Goal: Task Accomplishment & Management: Manage account settings

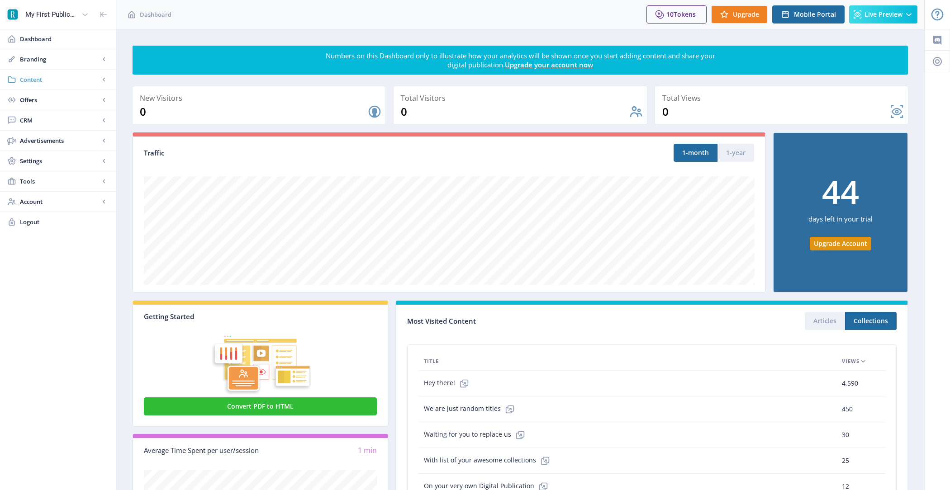
click at [45, 79] on span "Content" at bounding box center [60, 79] width 80 height 9
click at [46, 55] on span "Branding" at bounding box center [60, 59] width 80 height 9
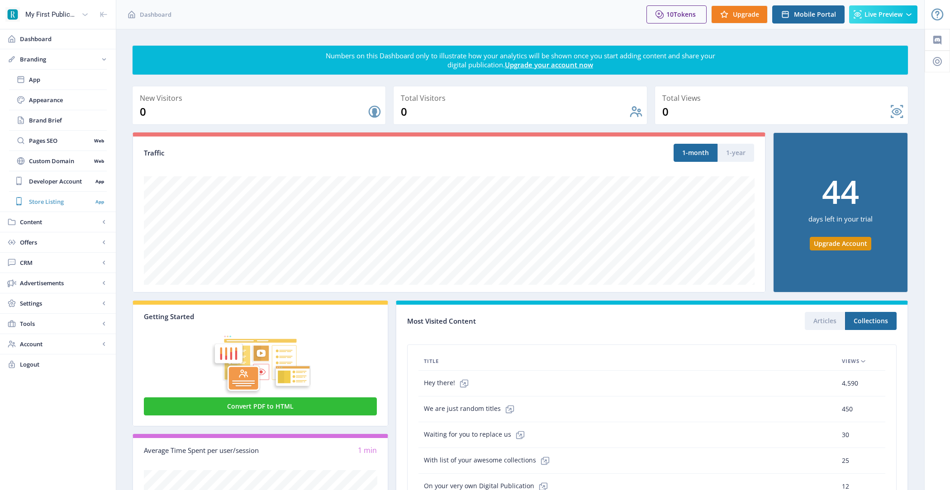
click at [67, 202] on span "Store Listing" at bounding box center [60, 201] width 63 height 9
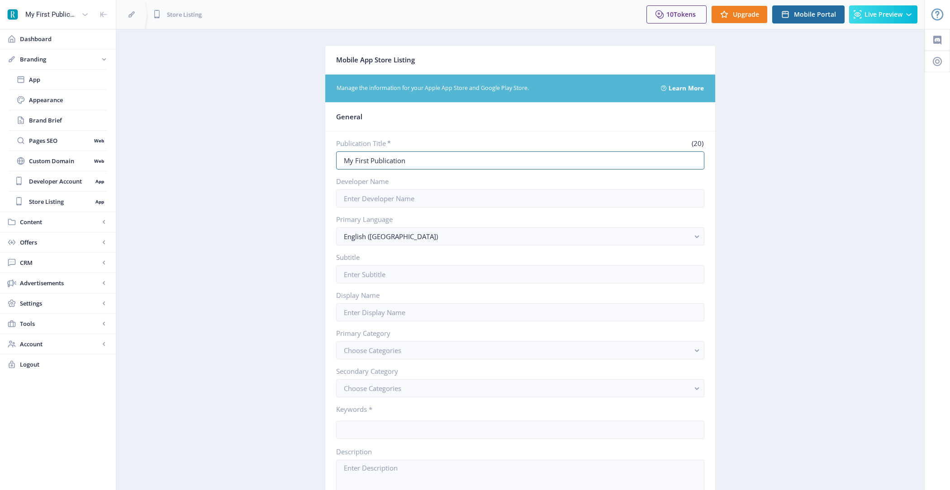
drag, startPoint x: 432, startPoint y: 157, endPoint x: 278, endPoint y: 151, distance: 154.3
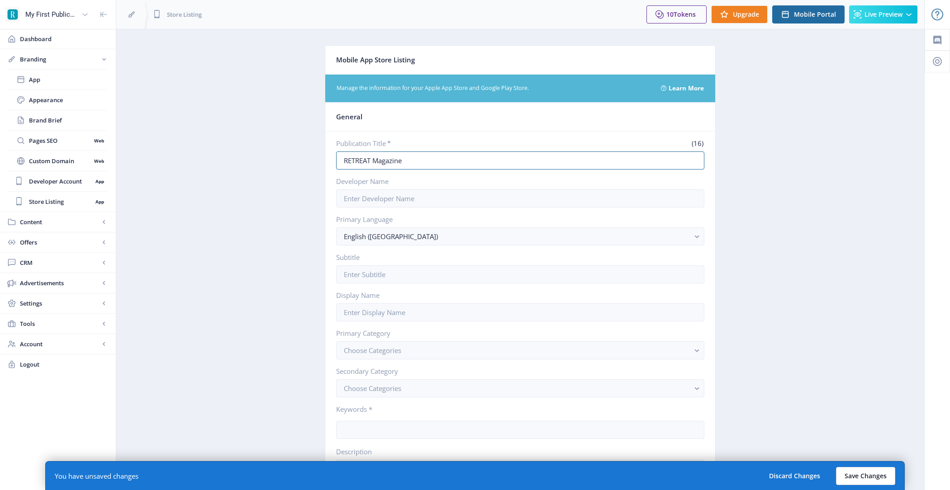
type input "RETREAT Magazine"
click at [854, 468] on button "Save Changes" at bounding box center [865, 476] width 59 height 18
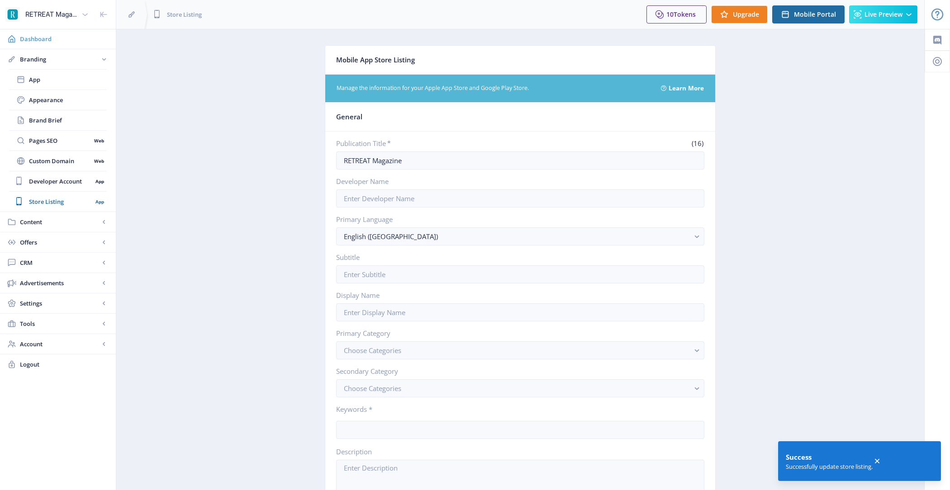
click at [55, 35] on span "Dashboard" at bounding box center [64, 38] width 89 height 9
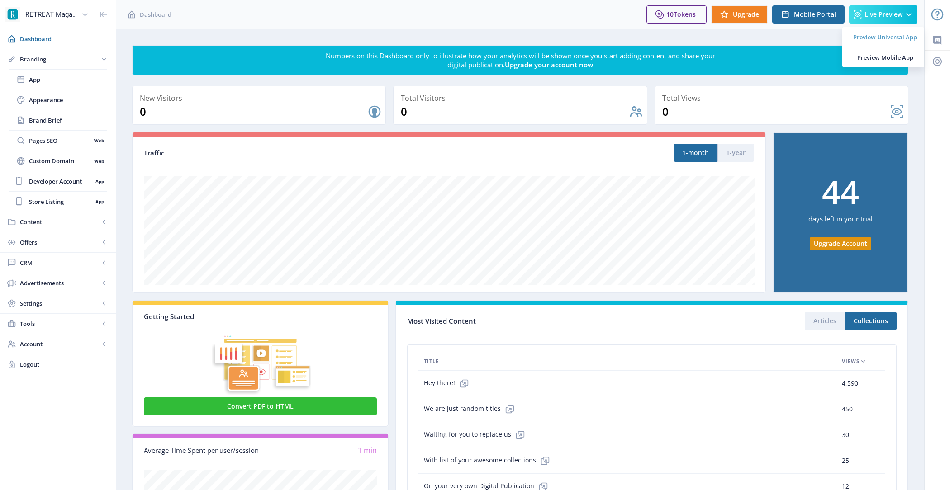
click at [891, 43] on link "Preview Universal App" at bounding box center [883, 37] width 82 height 20
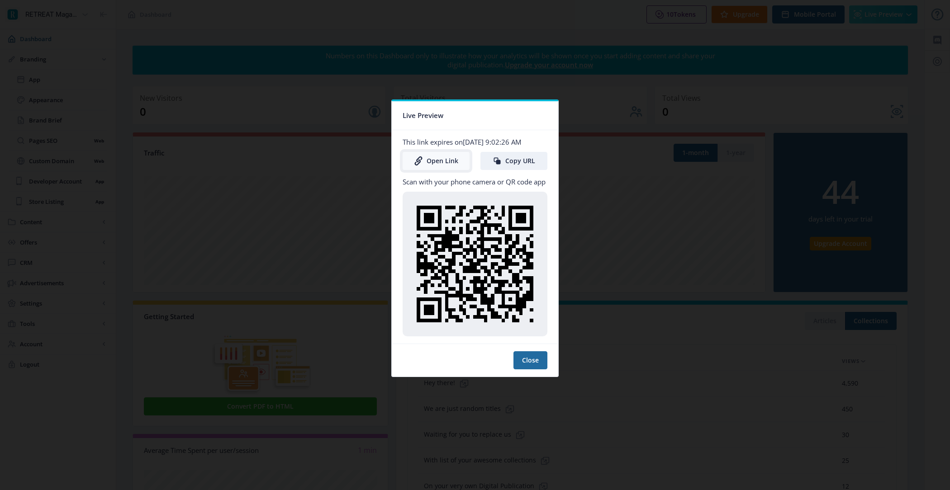
click at [446, 161] on link "Open Link" at bounding box center [436, 161] width 67 height 18
click at [528, 355] on button "Close" at bounding box center [530, 360] width 34 height 18
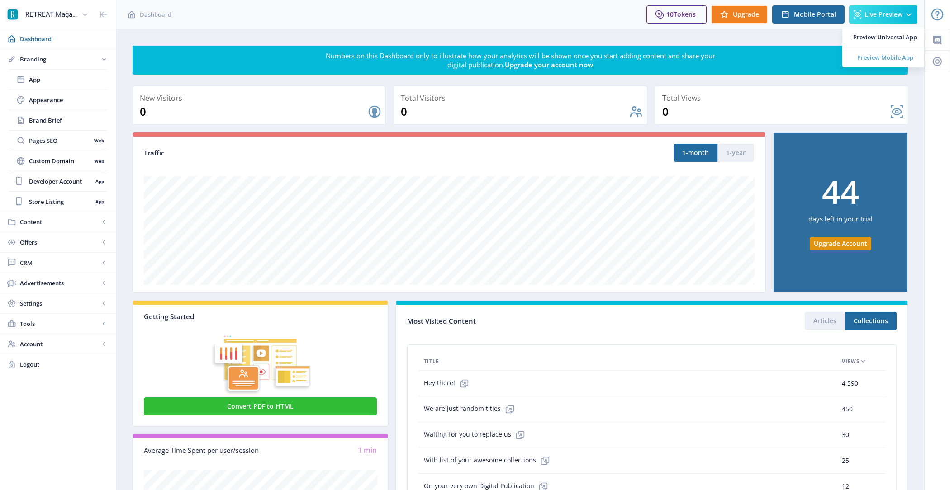
click at [890, 49] on link "Preview Mobile App" at bounding box center [883, 57] width 82 height 20
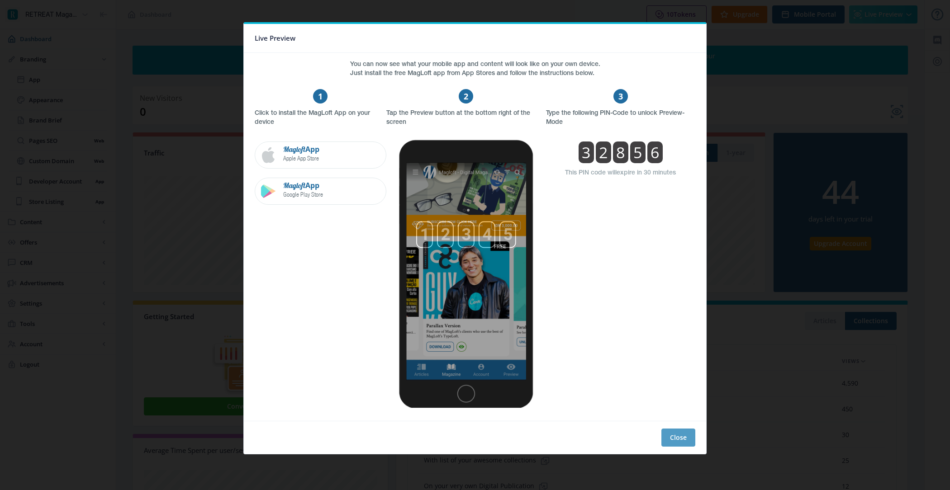
click at [673, 434] on button "Close" at bounding box center [678, 438] width 34 height 18
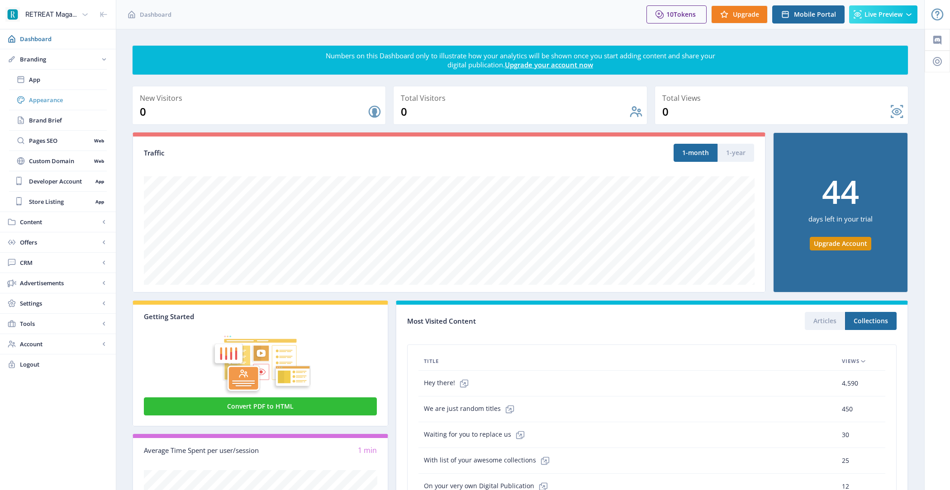
click at [79, 104] on link "Appearance" at bounding box center [58, 100] width 98 height 20
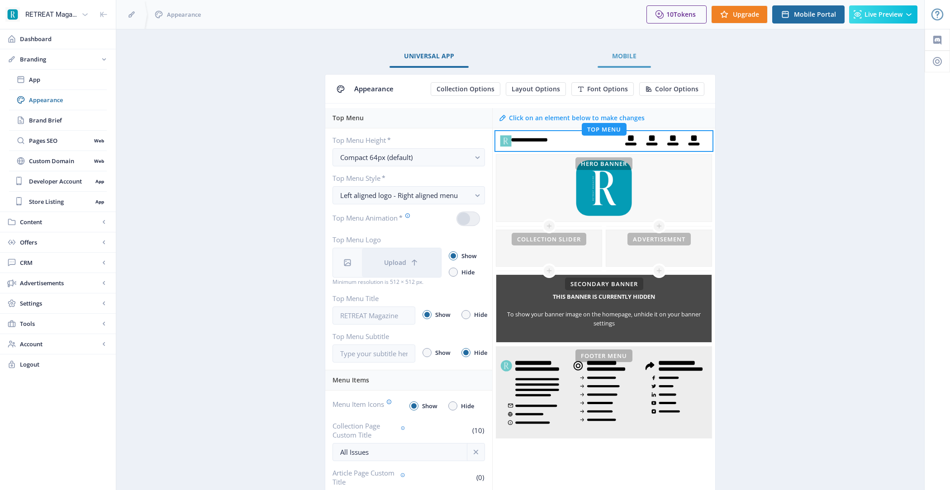
click at [640, 49] on link "Mobile" at bounding box center [623, 56] width 53 height 22
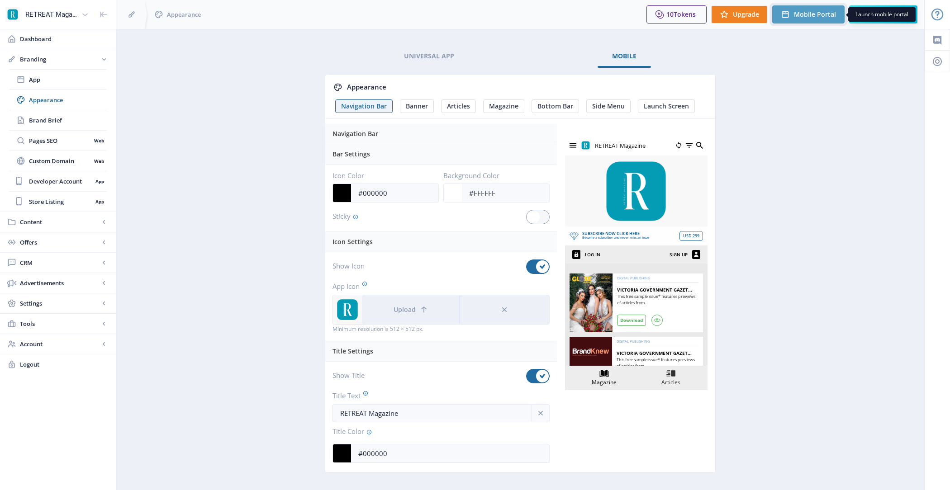
click at [797, 6] on button "Mobile Portal" at bounding box center [808, 14] width 72 height 18
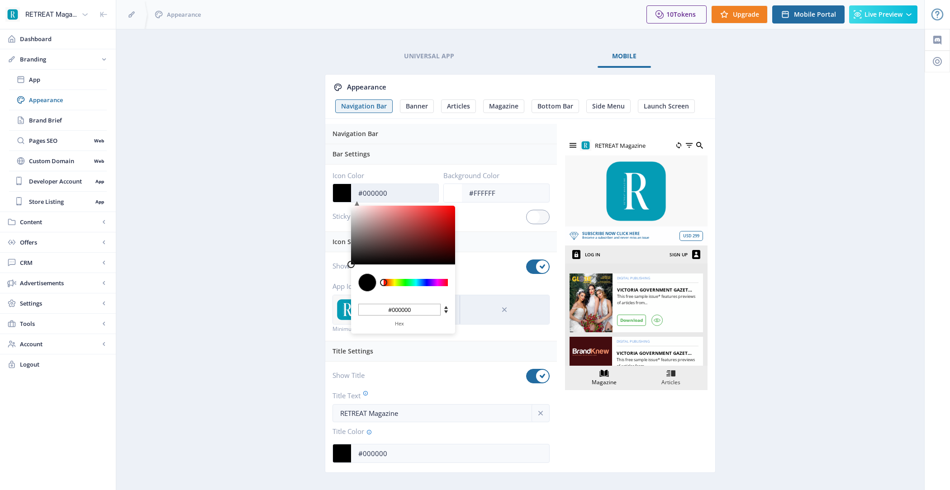
click at [406, 196] on input "#000000" at bounding box center [394, 193] width 87 height 17
type input "#832525"
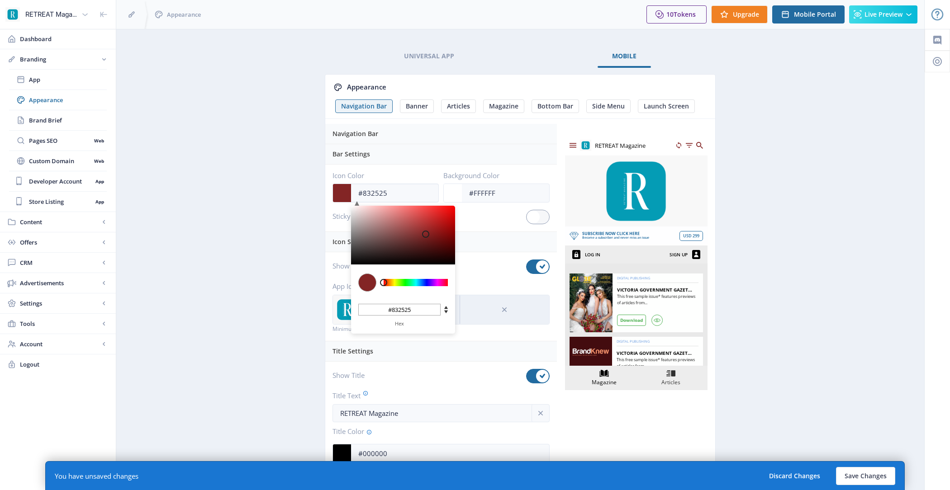
type input "#8F3030"
type input "#8f3030"
type input "#993A3A"
type input "#993a3a"
type input "#A34545"
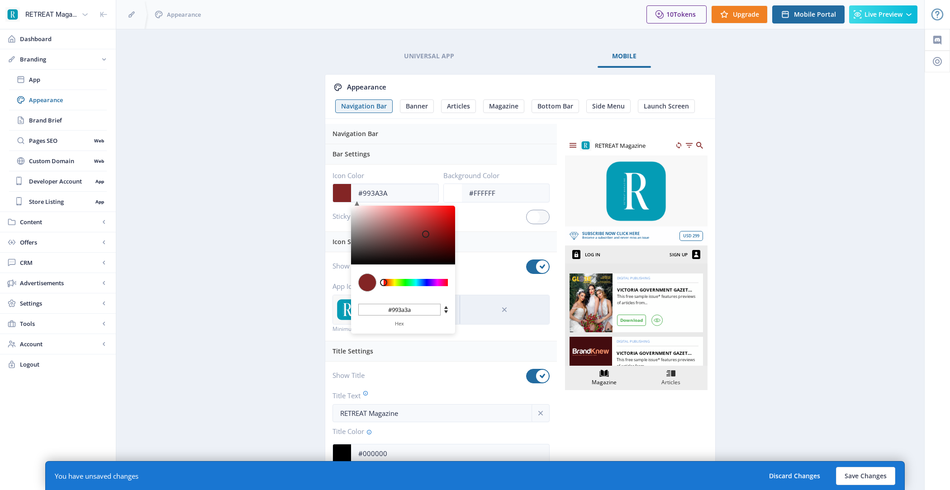
type input "#a34545"
type input "#AE5252"
type input "#ae5252"
type input "#B65C5C"
type input "#b65c5c"
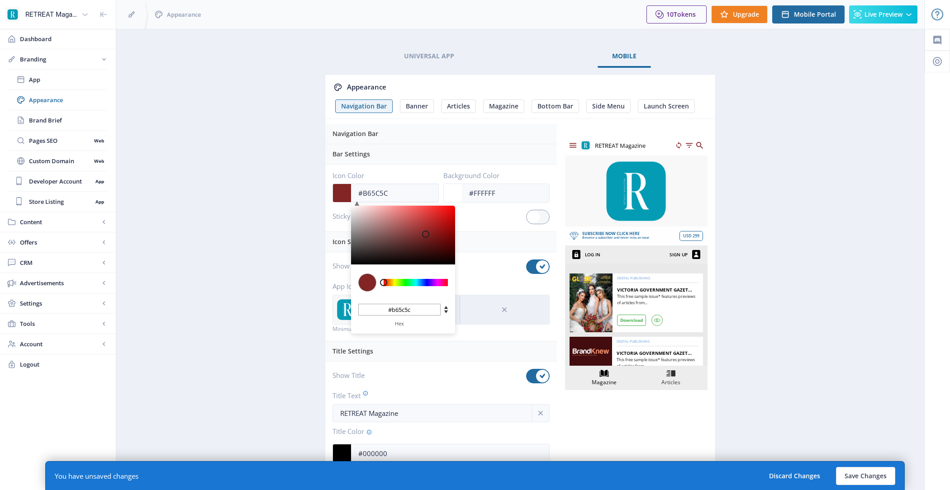
type input "#BC6464"
type input "#bc6464"
type input "#C06969"
type input "#c06969"
type input "#C46E6E"
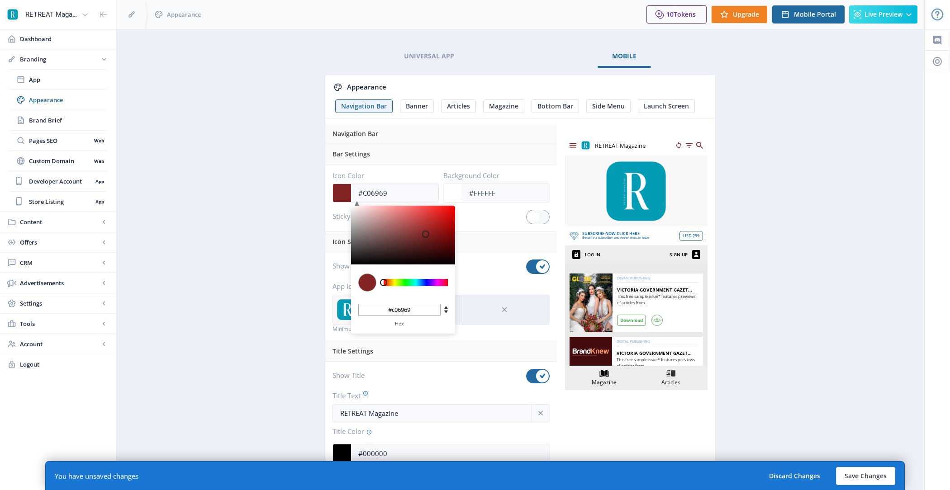
type input "#c46e6e"
type input "#C46F6F"
type input "#c46f6f"
type input "#C67070"
type input "#c67070"
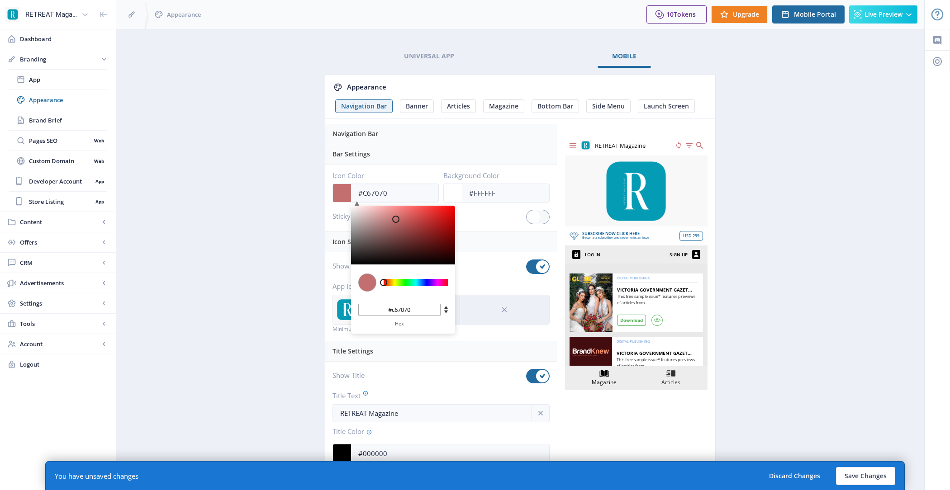
type input "#C66E6E"
type input "#c66e6e"
type input "#C46B6B"
type input "#c46b6b"
type input "#BE6363"
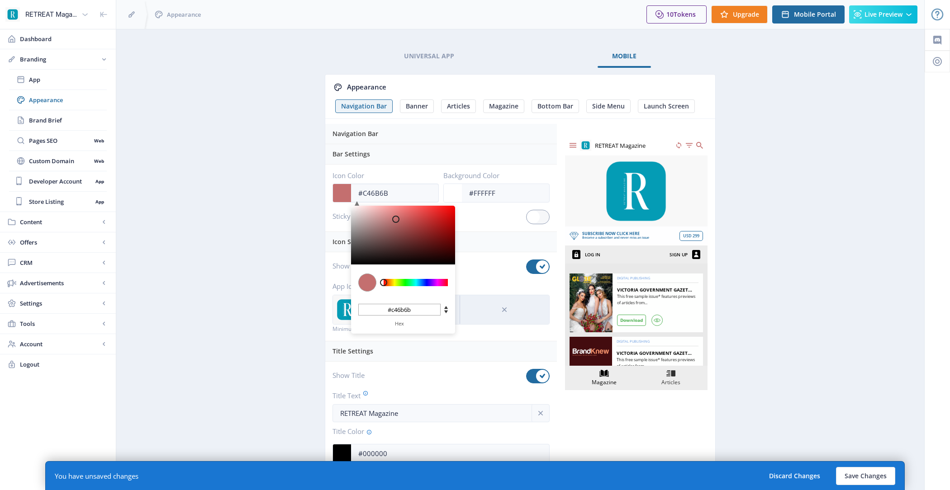
type input "#be6363"
type input "#B25555"
type input "#b25555"
type input "#9D4040"
type input "#9d4040"
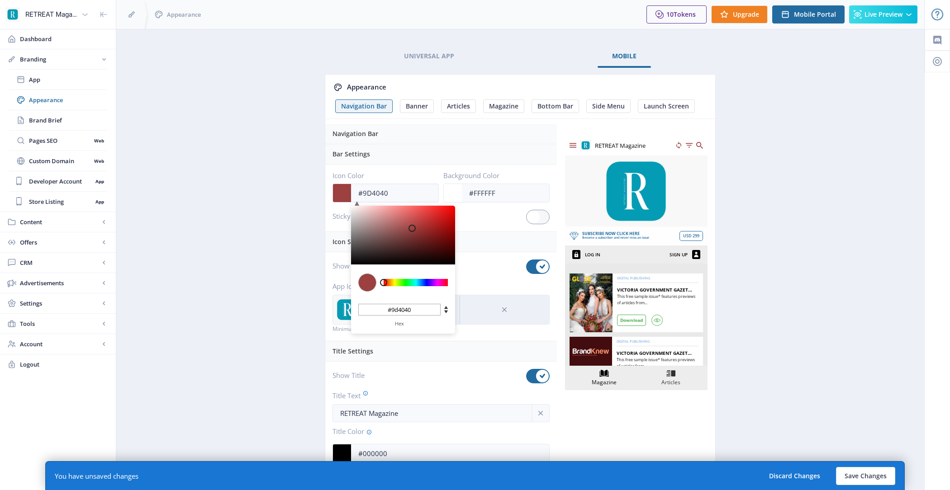
type input "#852C2C"
type input "#852c2c"
type input "#701D1D"
type input "#701d1d"
type input "#581111"
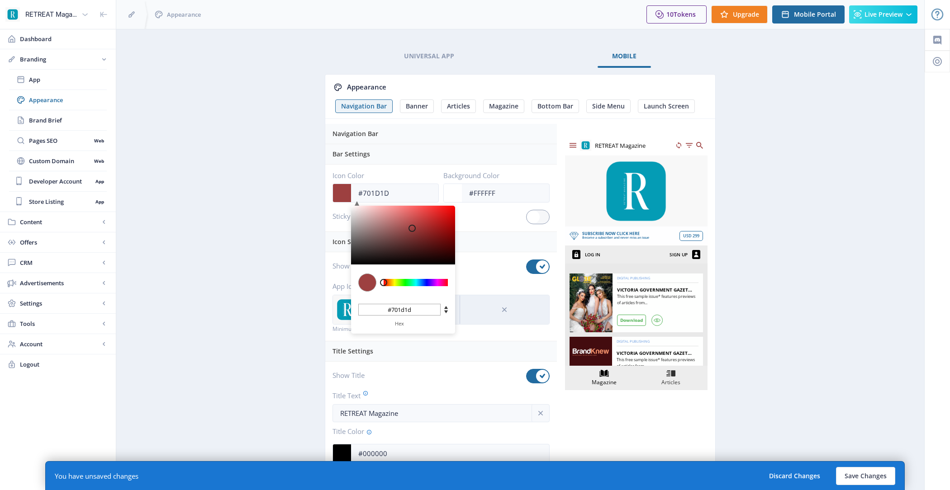
type input "#581111"
type input "#420808"
type input "#2F0202"
type input "#2f0202"
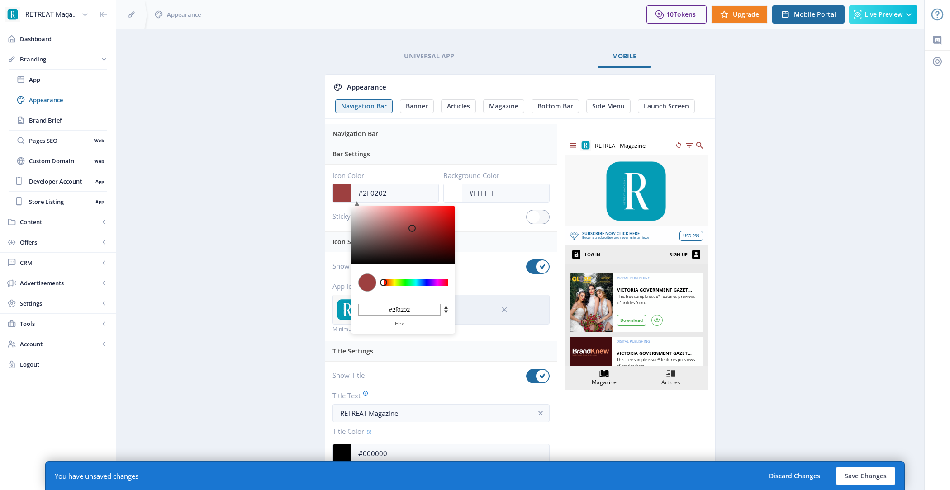
type input "#1D0000"
type input "#1d0000"
type input "#0C0000"
type input "#0c0000"
type input "#000000"
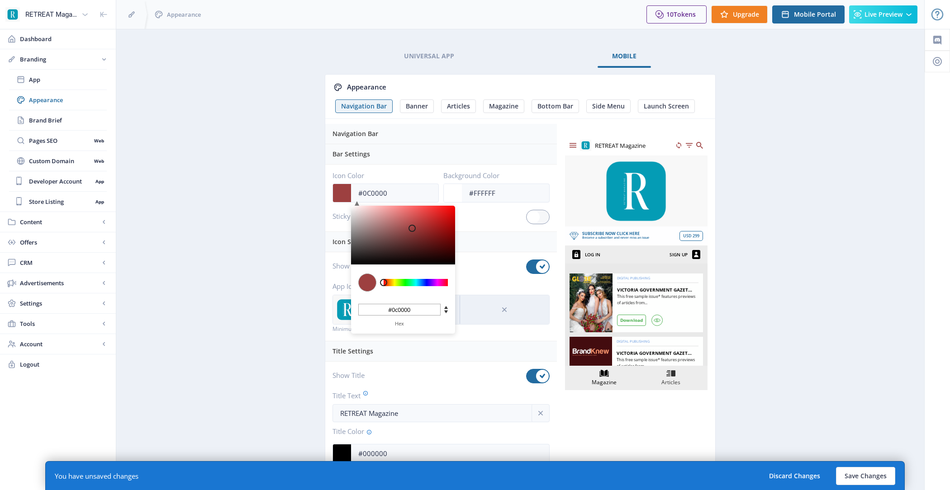
type input "#000000"
type input "#310606"
type input "#4A1515"
type input "#4a1515"
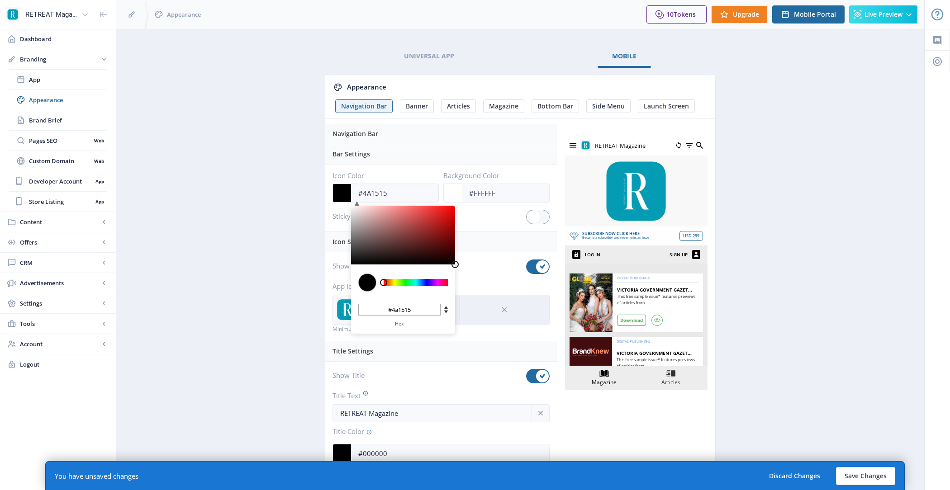
type input "#5C2727"
type input "#5c2727"
type input "#683939"
type input "#6E4848"
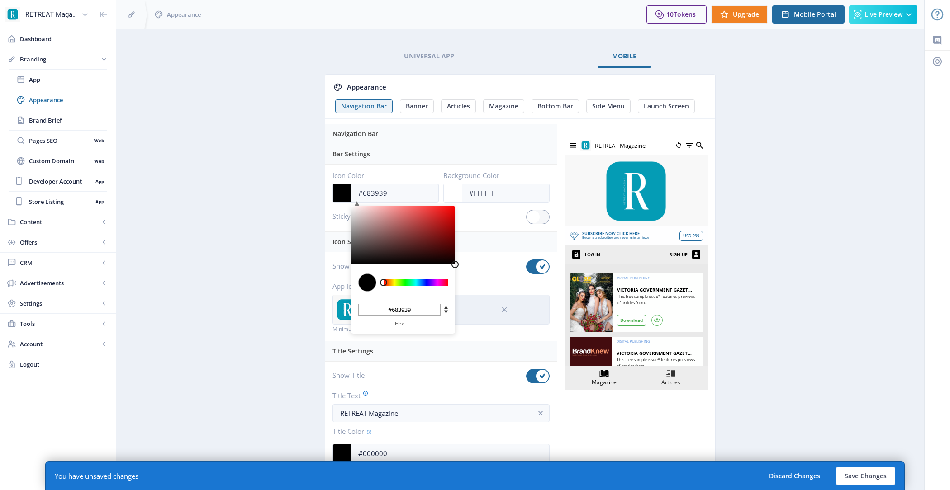
type input "#6e4848"
type input "#745555"
type input "#796161"
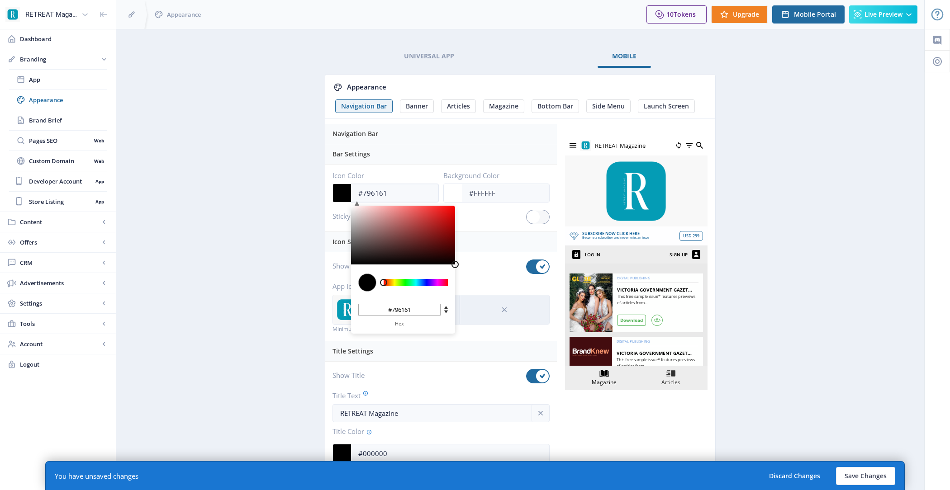
type input "#816E6E"
type input "#816e6e"
type input "#877777"
type input "#8D7F7F"
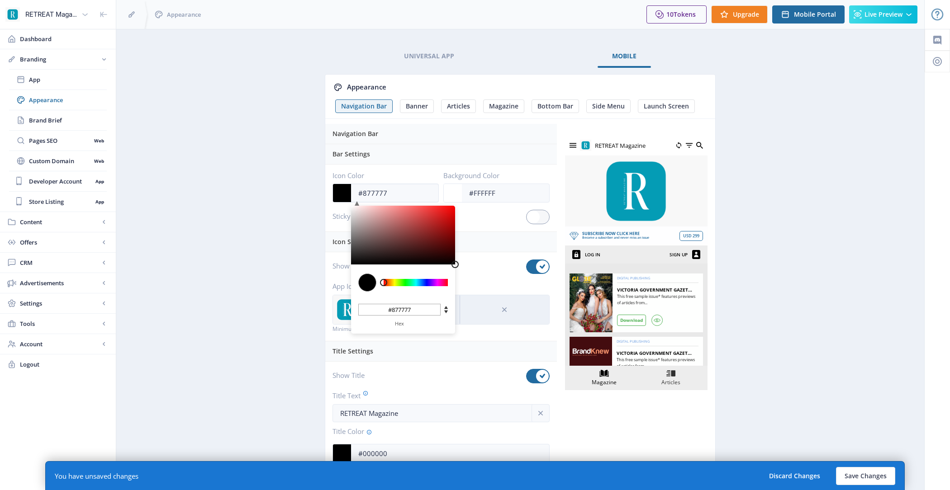
type input "#8d7f7f"
type input "#918585"
type input "#958989"
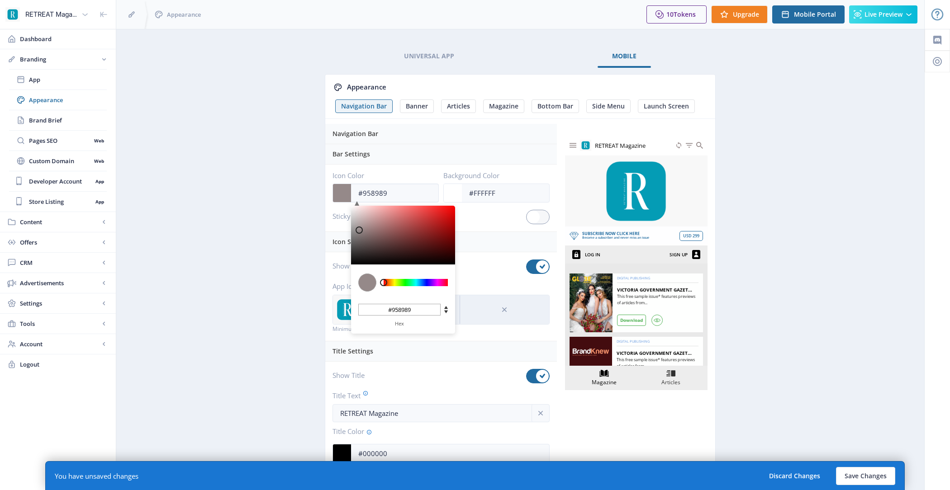
type input "#978B8B"
type input "#978b8b"
type input "#998D8D"
type input "#998d8d"
type input "#9B8F8F"
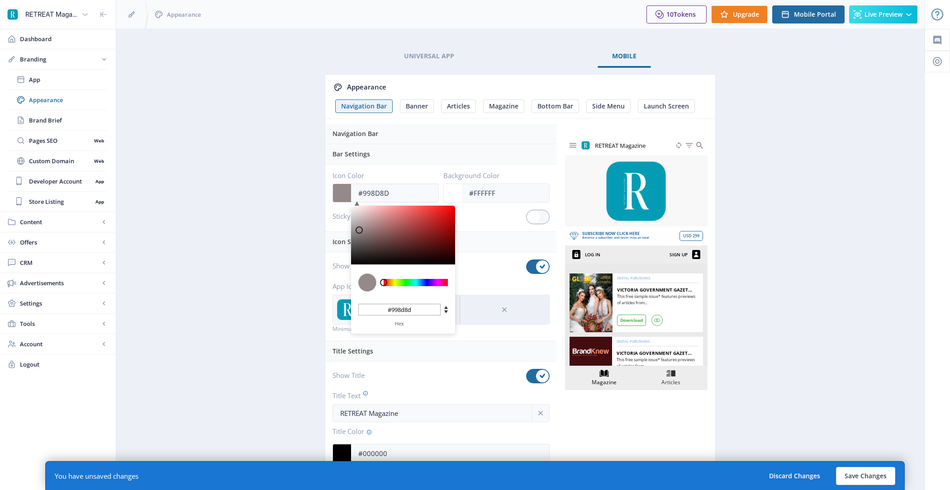
type input "#9b8f8f"
type input "#9D9191"
type input "#9d9191"
type input "#9D9090"
type input "#9d9090"
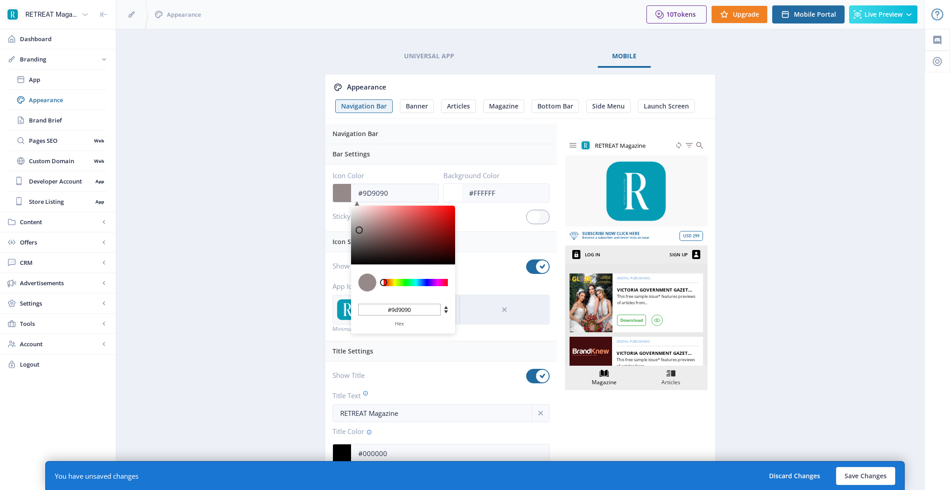
type input "#9F9292"
type input "#9f9292"
type input "#9F9191"
type input "#9f9191"
type input "#A19292"
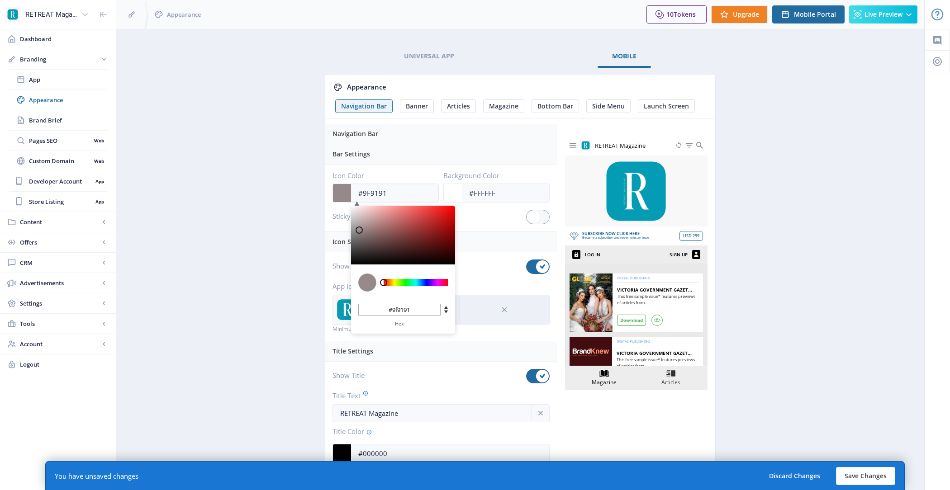
type input "#a19292"
type input "#A19191"
type input "#a19191"
type input "#9F9090"
type input "#9f9090"
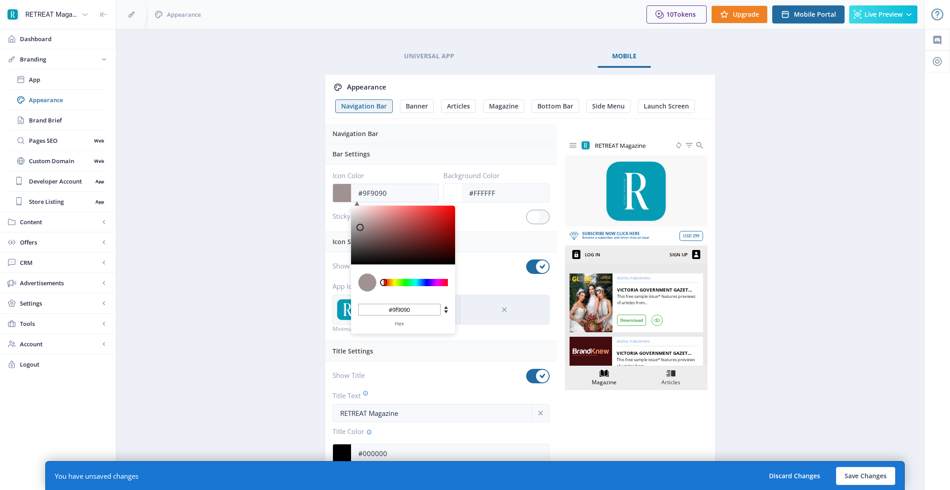
type input "#9D8E8E"
type input "#9d8e8e"
drag, startPoint x: 426, startPoint y: 233, endPoint x: 360, endPoint y: 228, distance: 65.4
click at [360, 228] on div at bounding box center [403, 235] width 104 height 59
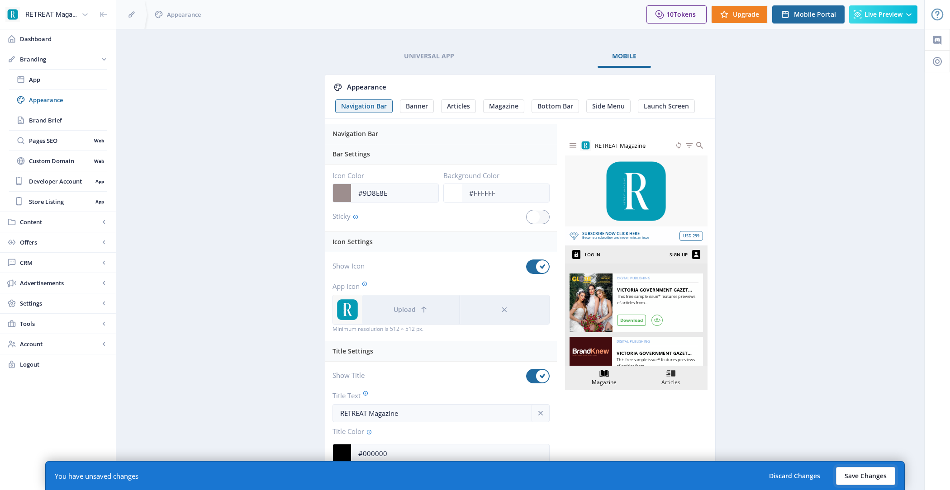
click at [859, 481] on button "Save Changes" at bounding box center [865, 476] width 59 height 18
